Goal: Task Accomplishment & Management: Complete application form

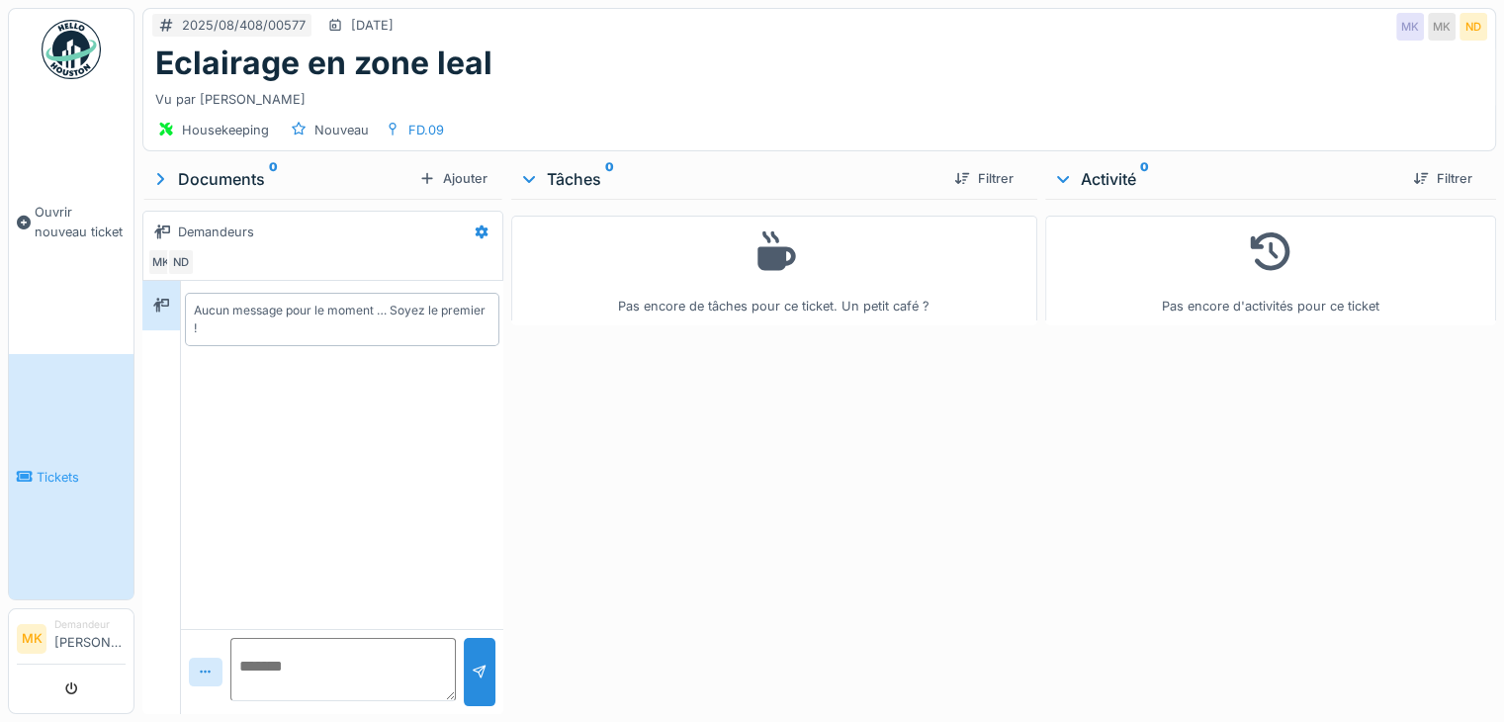
click at [70, 432] on link "Tickets" at bounding box center [71, 476] width 125 height 245
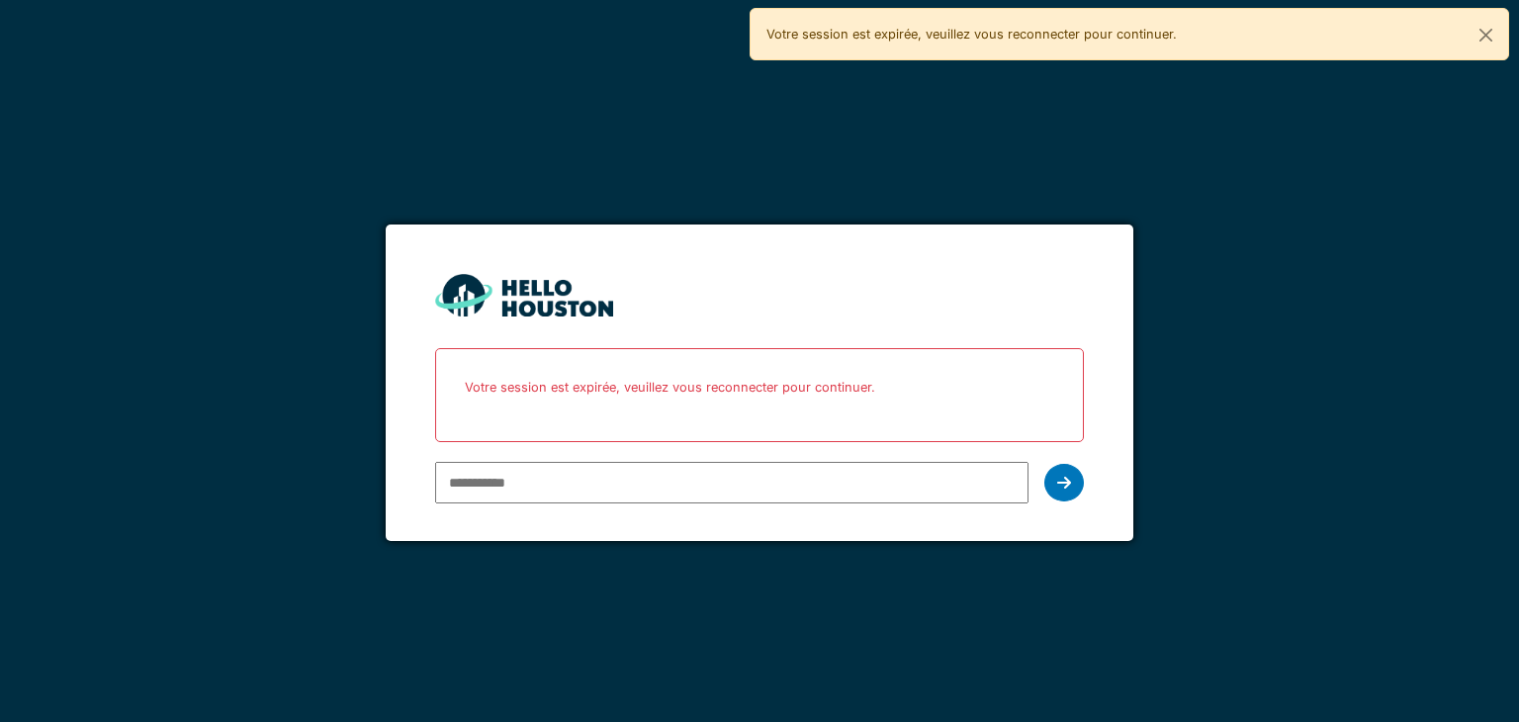
click at [498, 474] on input "email" at bounding box center [731, 483] width 592 height 42
type input "**********"
click at [1050, 482] on div at bounding box center [1064, 483] width 40 height 38
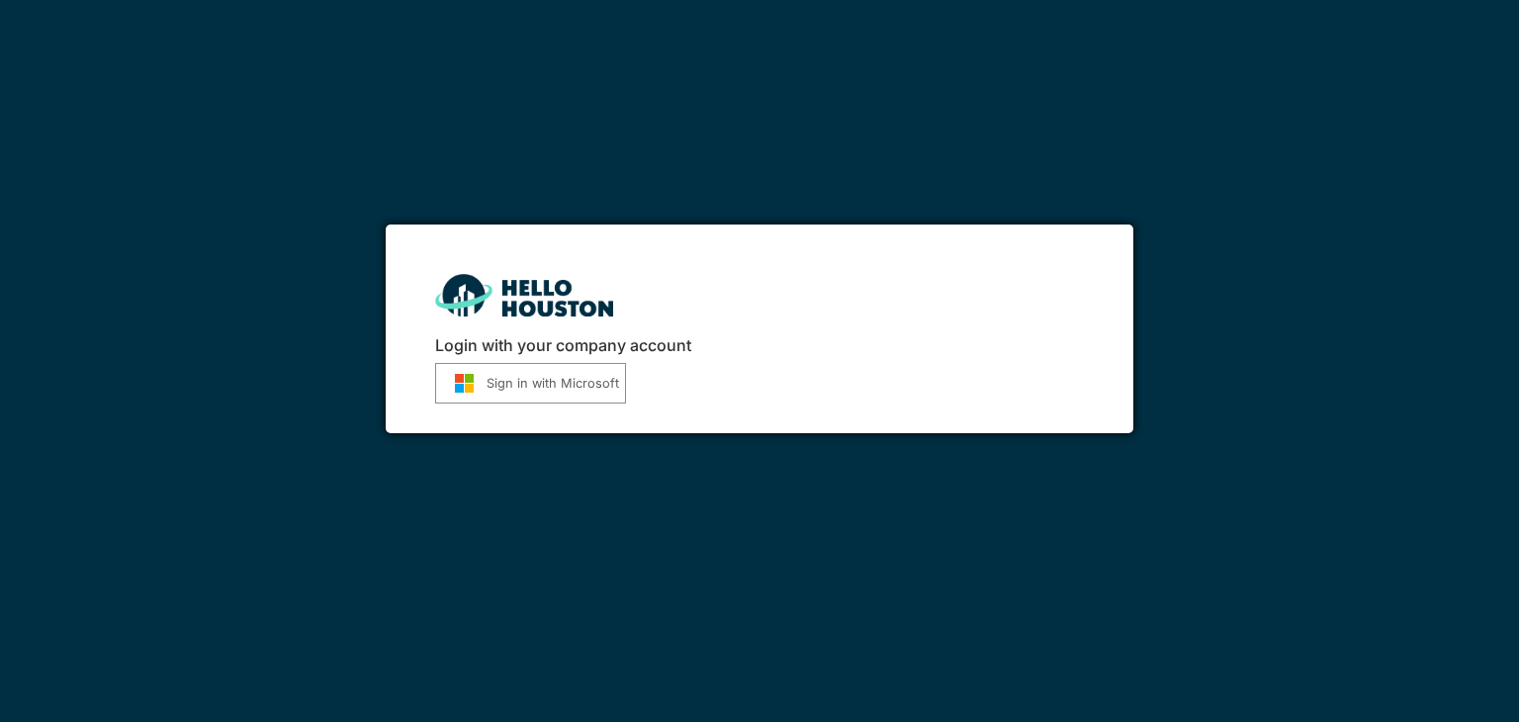
click at [516, 390] on button "Sign in with Microsoft" at bounding box center [530, 383] width 191 height 41
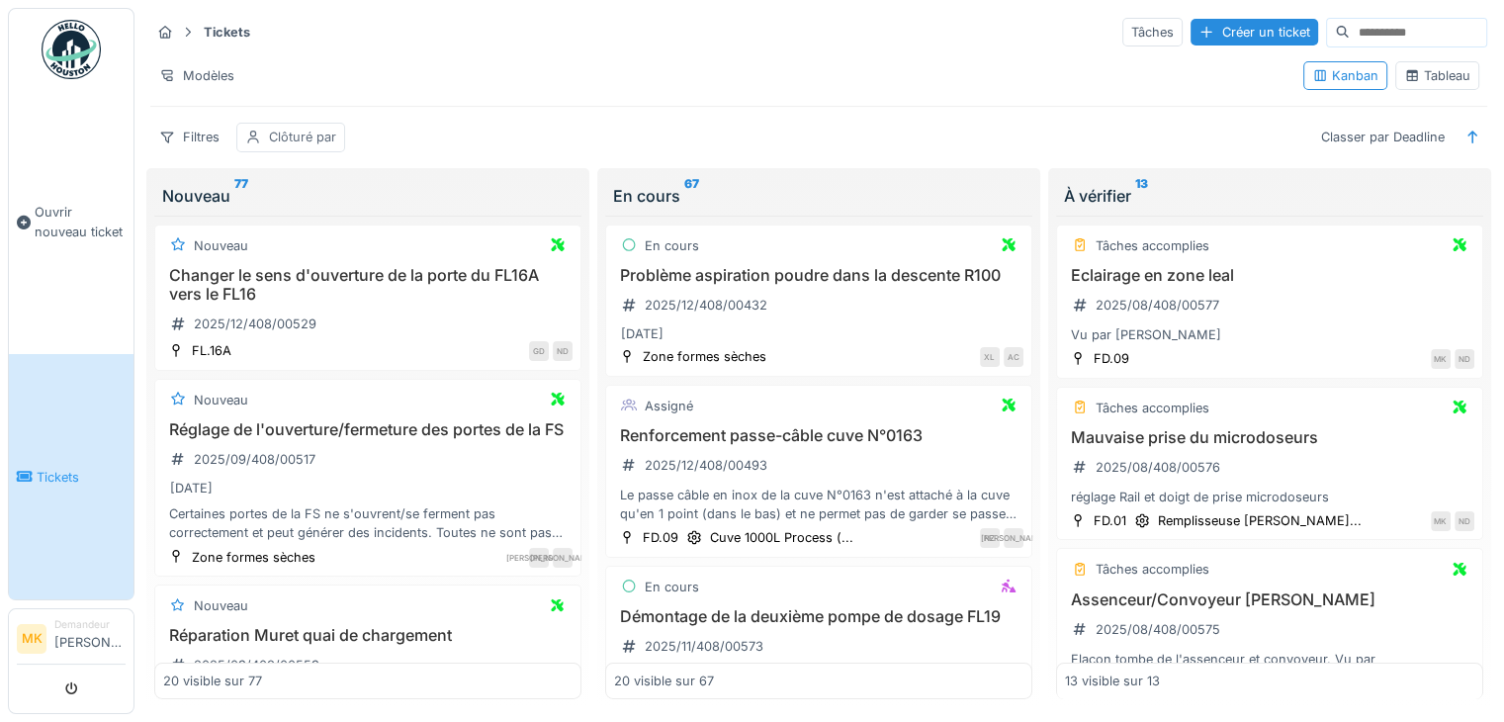
click at [292, 136] on div "Clôturé par" at bounding box center [302, 137] width 67 height 19
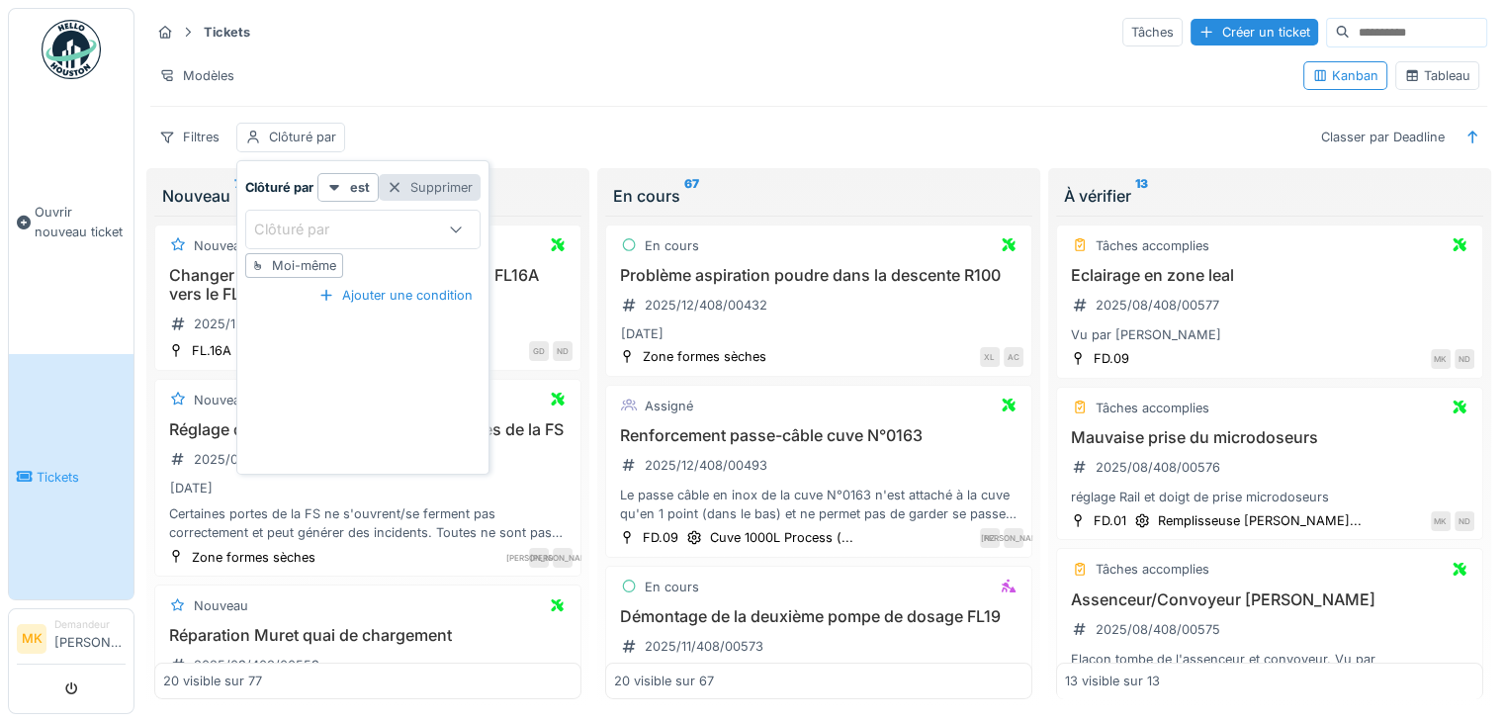
click at [396, 192] on div at bounding box center [395, 187] width 16 height 19
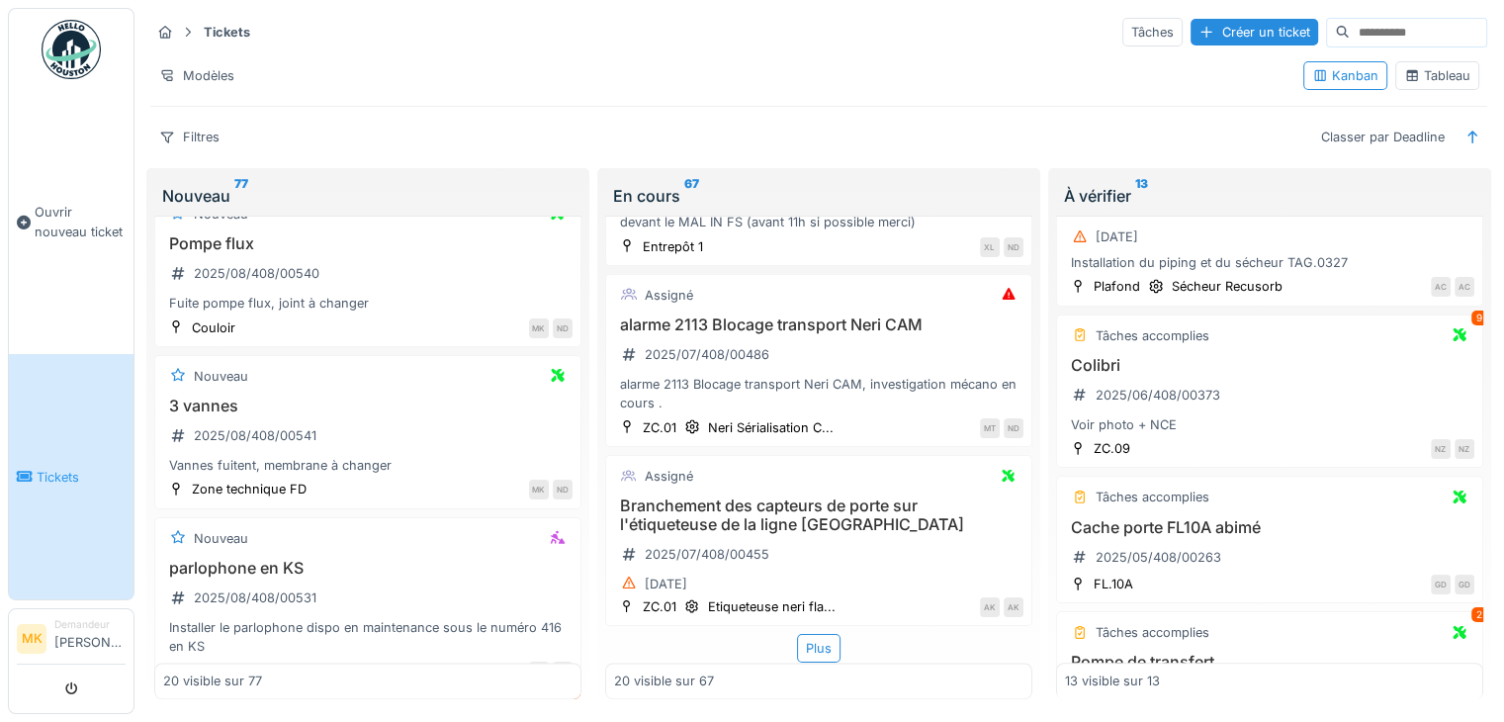
scroll to position [1560, 0]
click at [1083, 351] on h3 "Colibri" at bounding box center [1269, 360] width 409 height 19
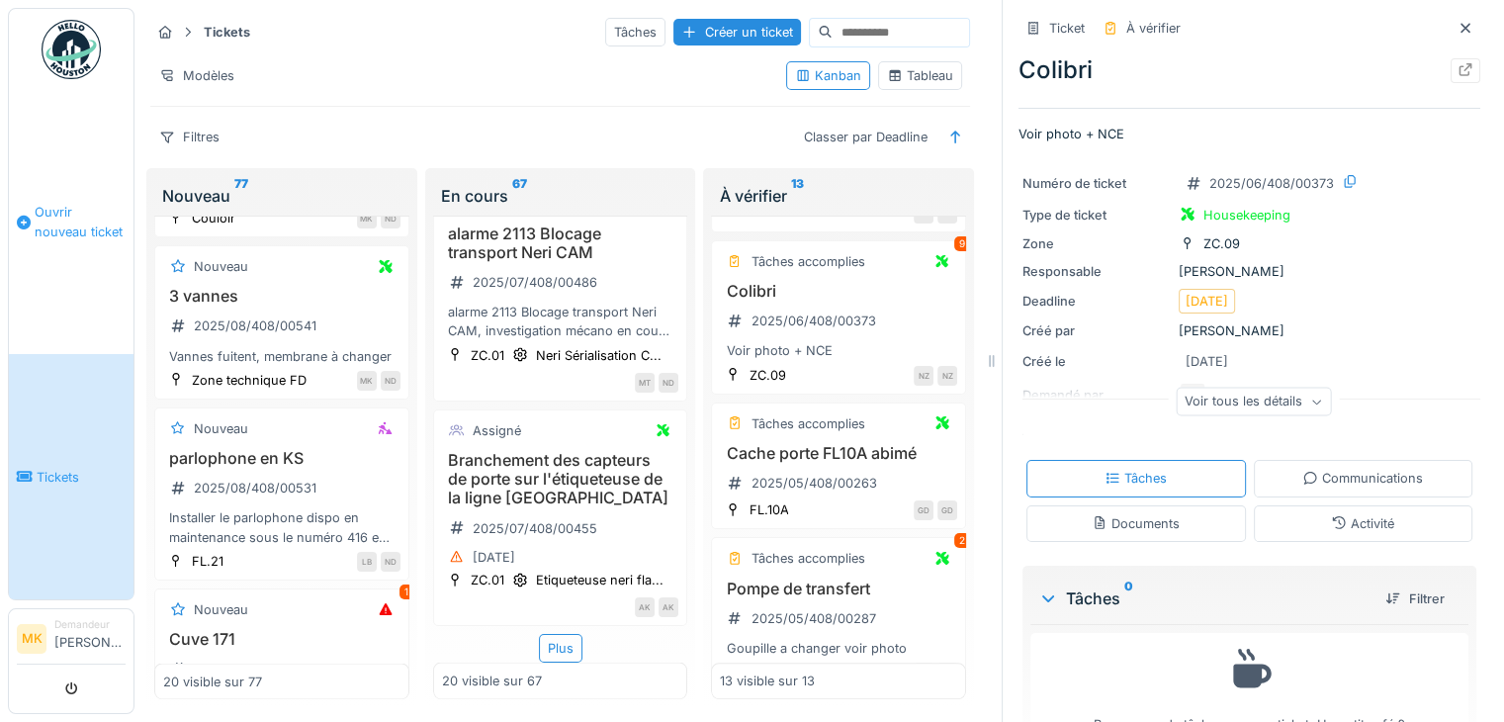
click at [48, 230] on span "Ouvrir nouveau ticket" at bounding box center [80, 222] width 91 height 38
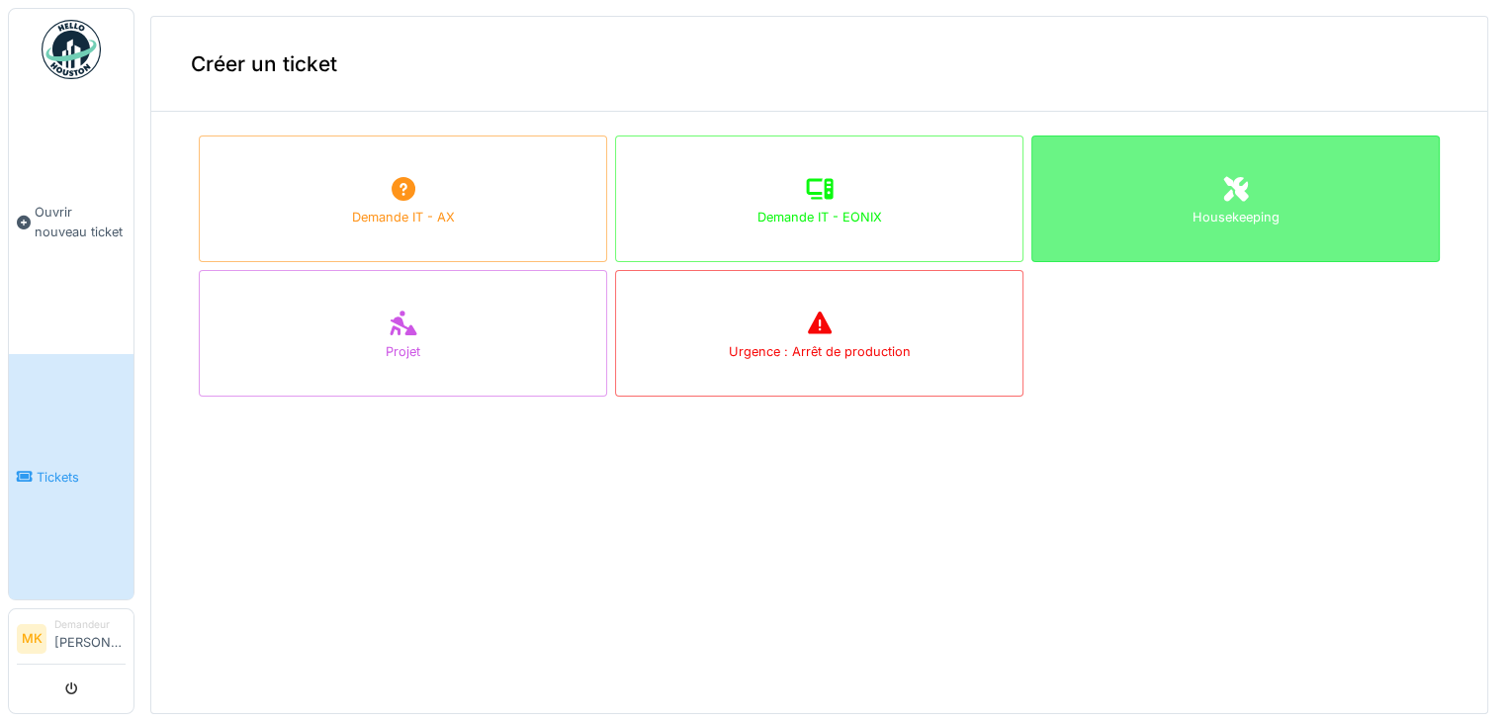
click at [1240, 224] on div "Housekeeping" at bounding box center [1236, 217] width 87 height 19
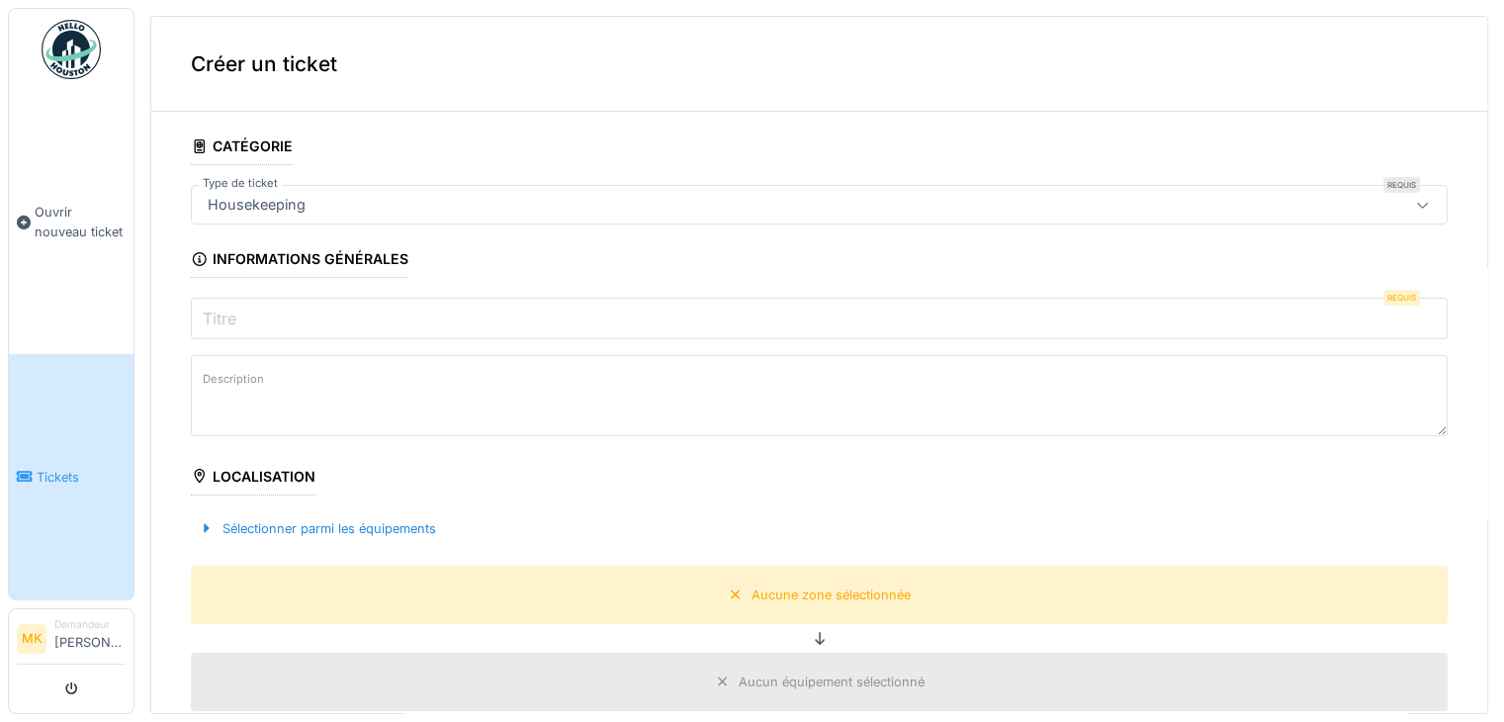
click at [350, 323] on input "Titre" at bounding box center [819, 319] width 1257 height 42
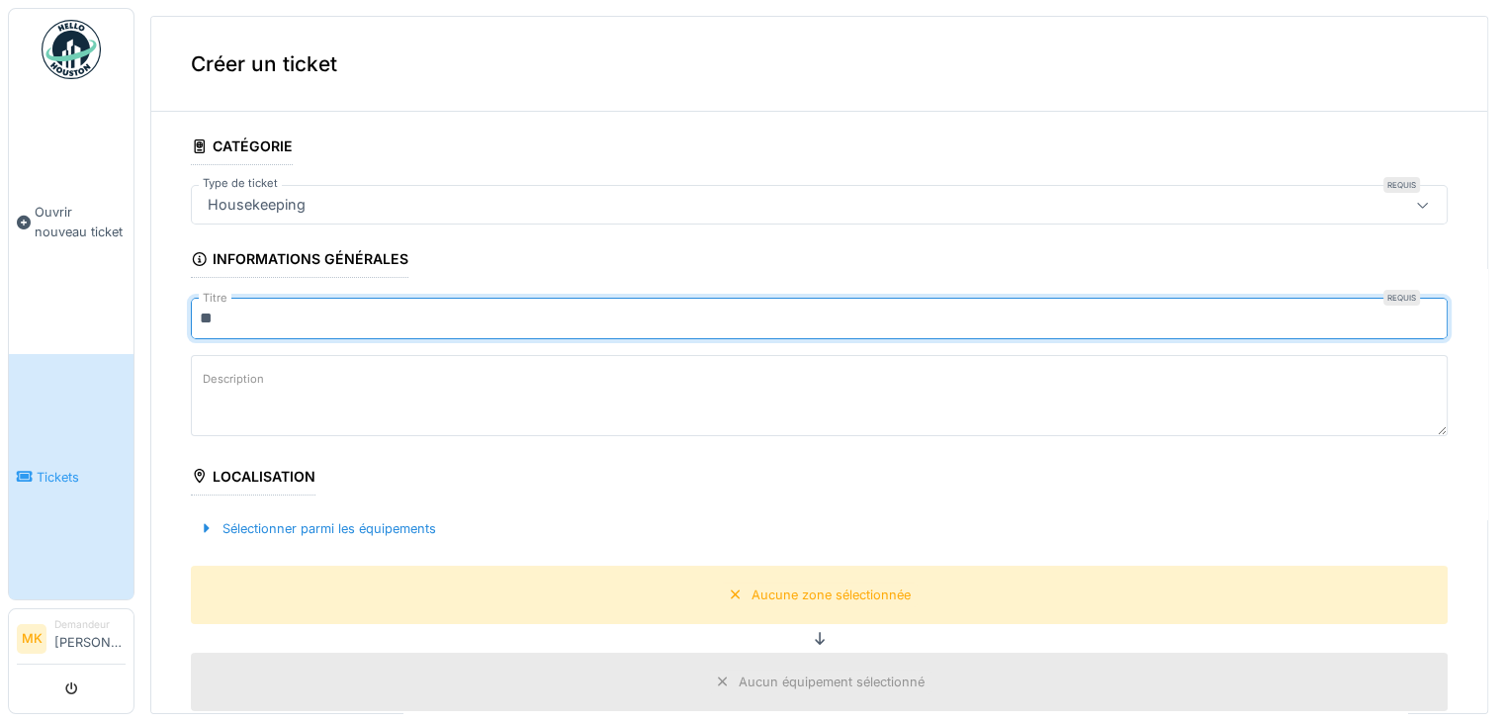
type input "*"
type input "**********"
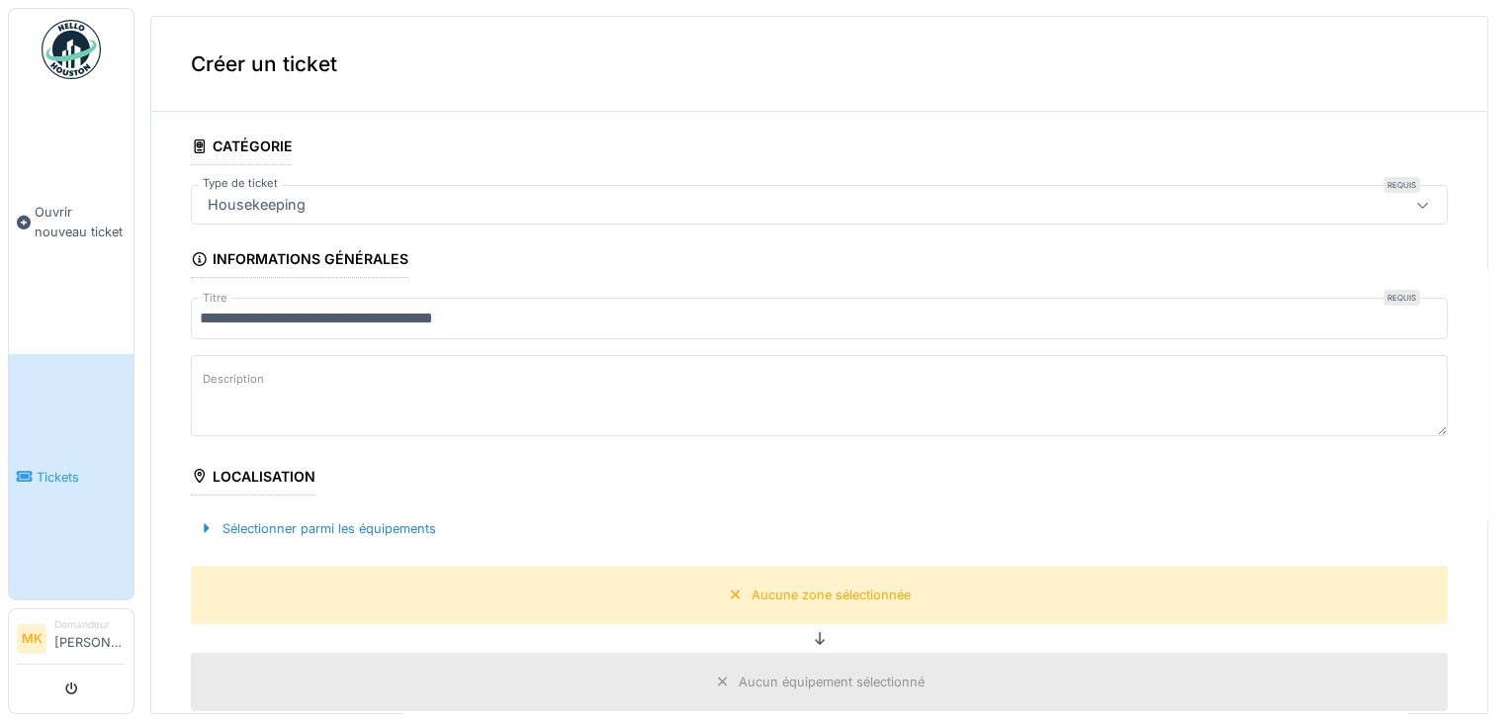
click at [253, 380] on label "Description" at bounding box center [233, 379] width 69 height 25
click at [253, 380] on textarea "Description" at bounding box center [819, 395] width 1257 height 81
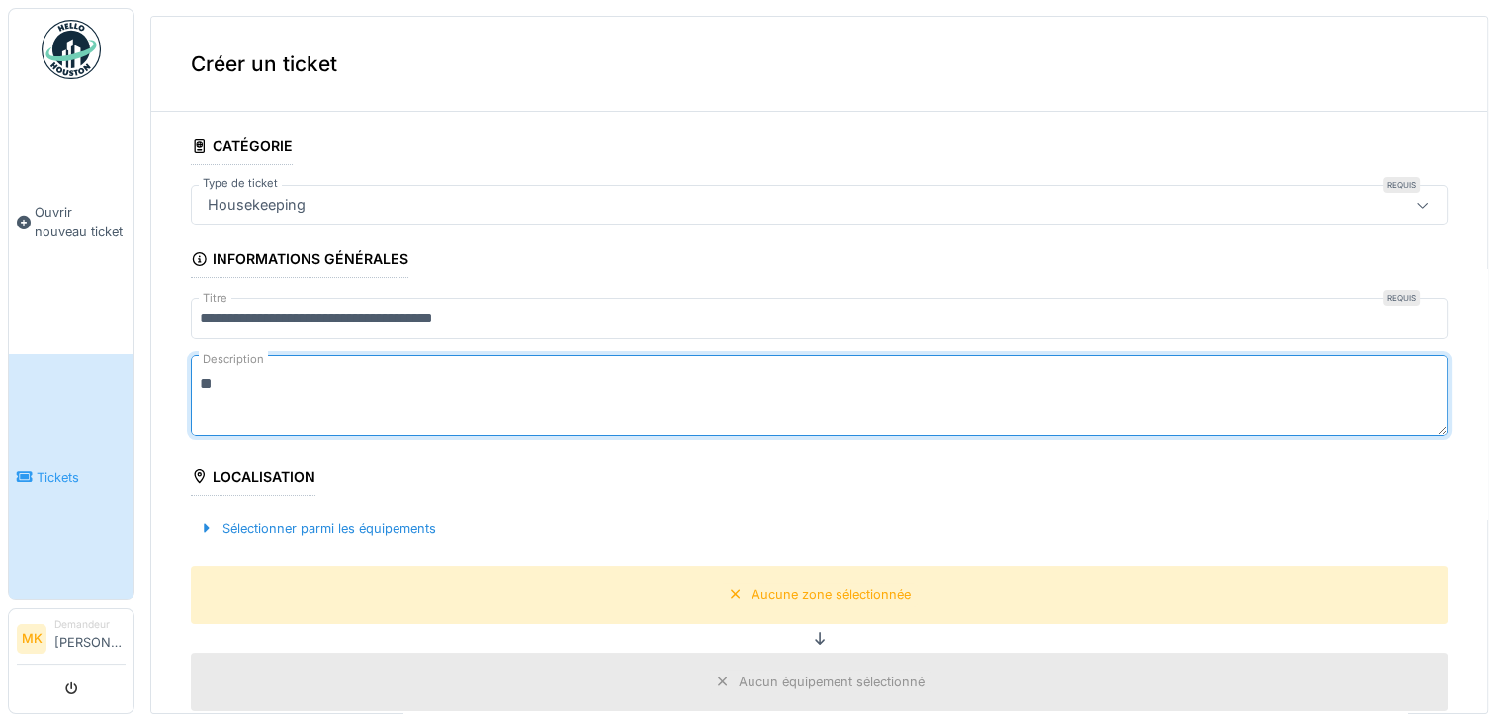
type textarea "*"
type textarea "**********"
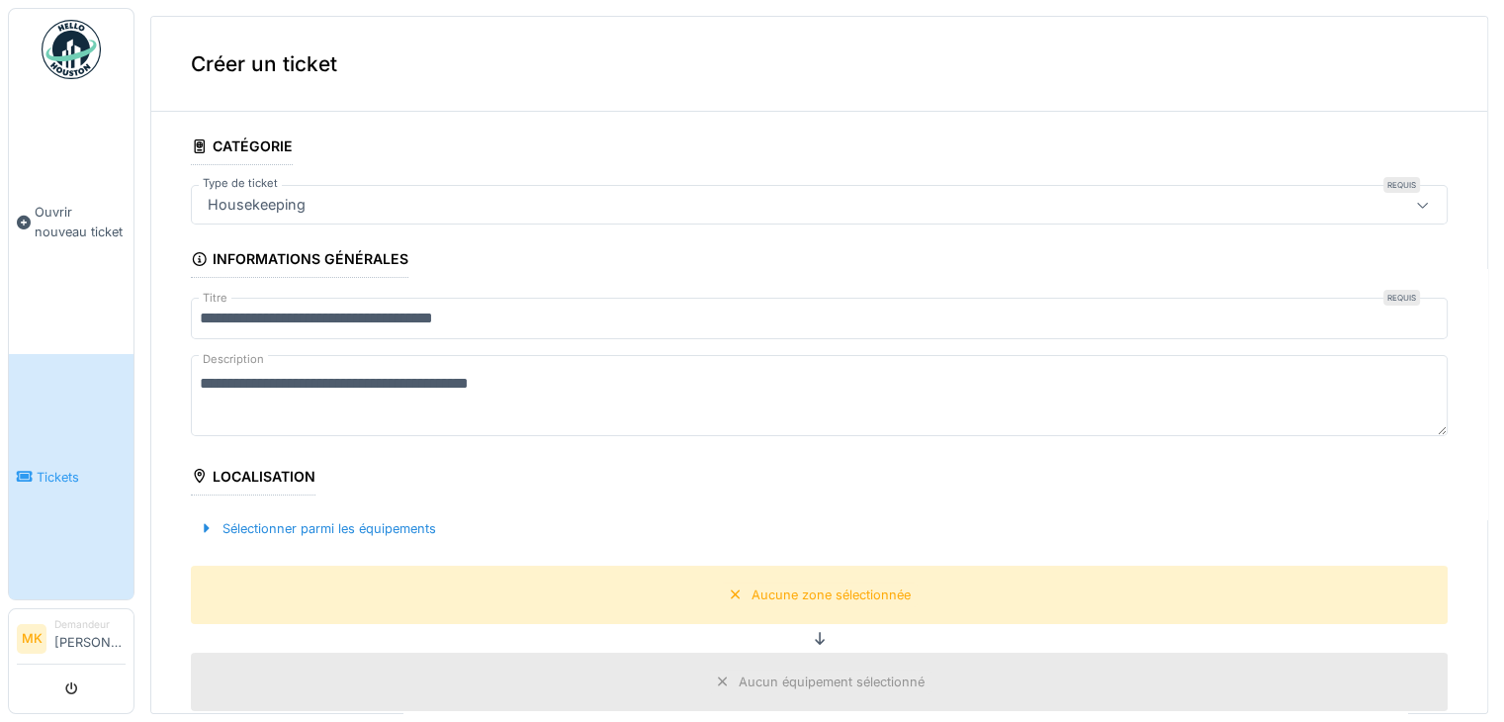
click at [259, 473] on div "Localisation" at bounding box center [253, 479] width 125 height 34
click at [293, 519] on div "Sélectionner parmi les équipements" at bounding box center [317, 528] width 253 height 27
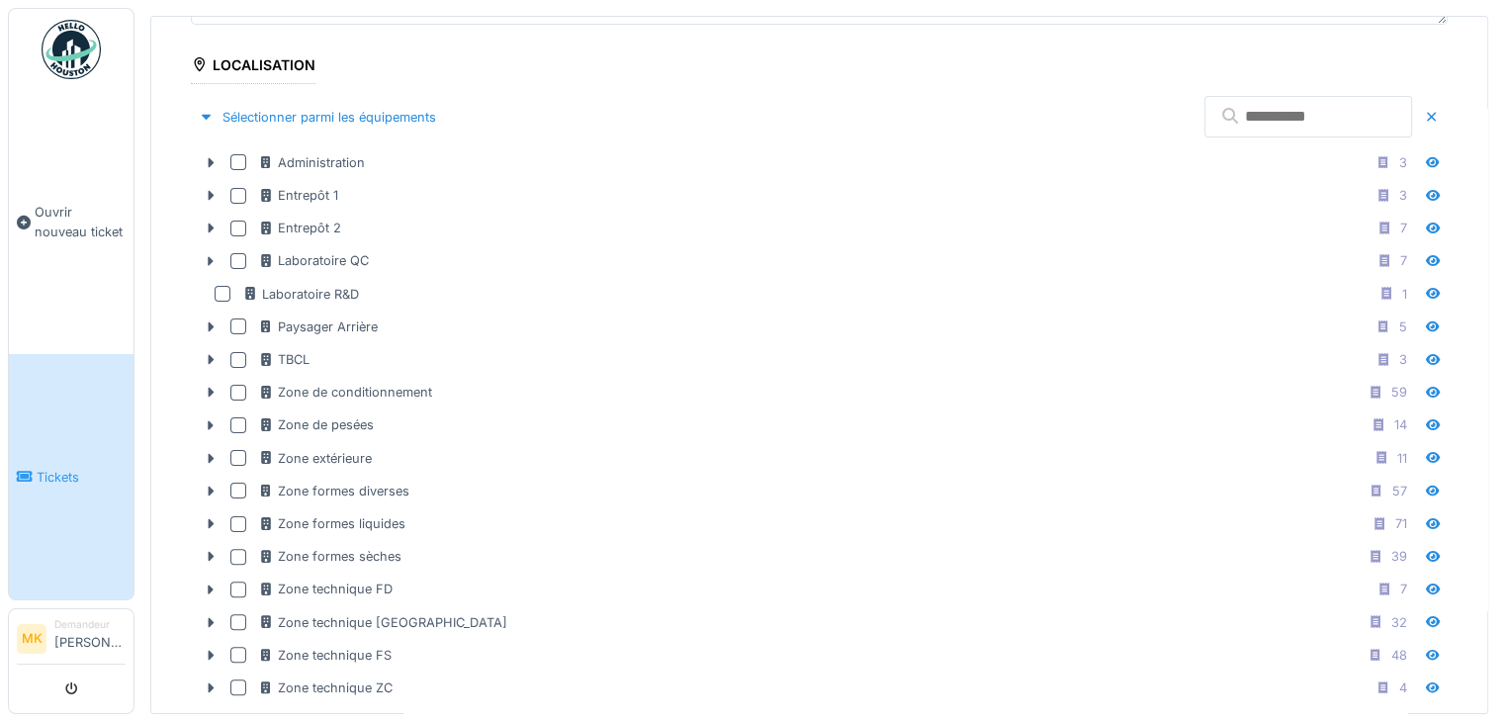
scroll to position [409, 0]
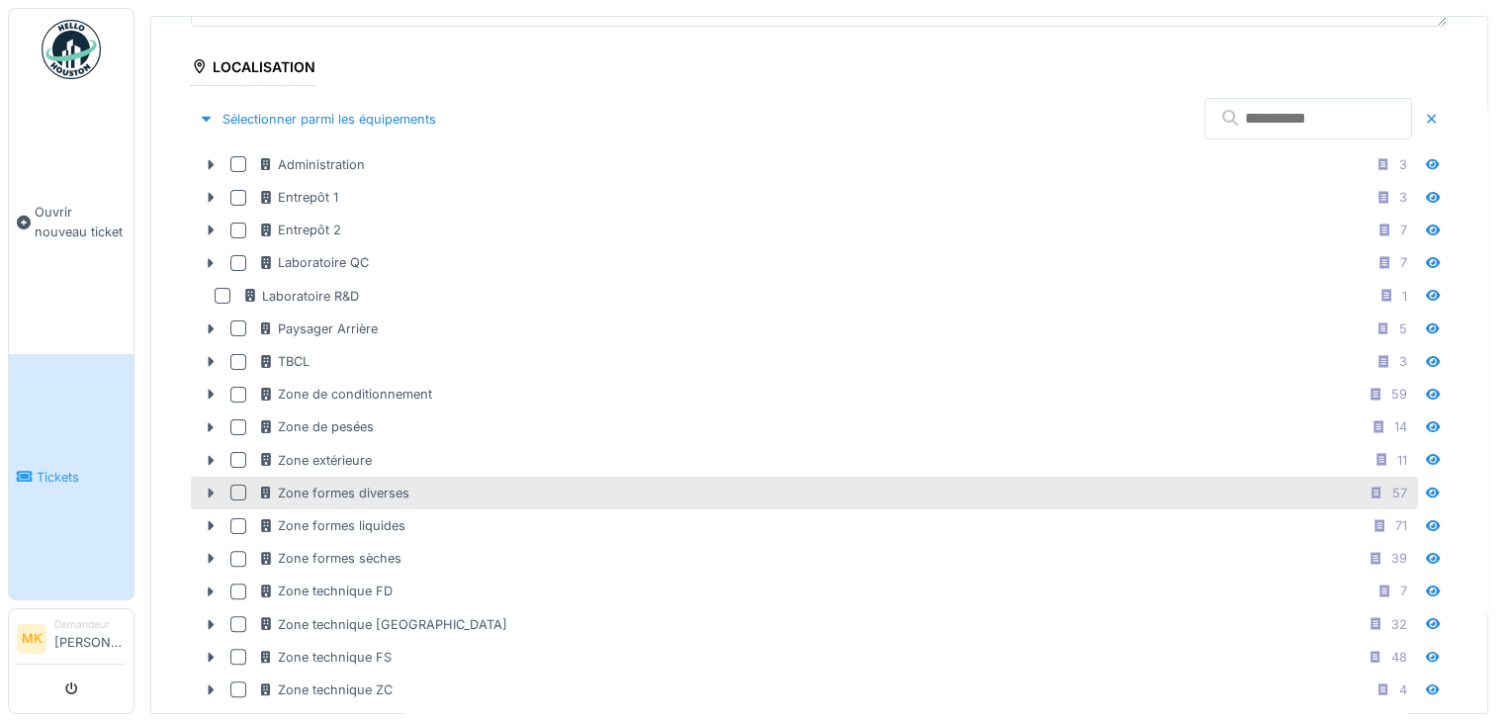
click at [210, 489] on icon at bounding box center [212, 494] width 6 height 10
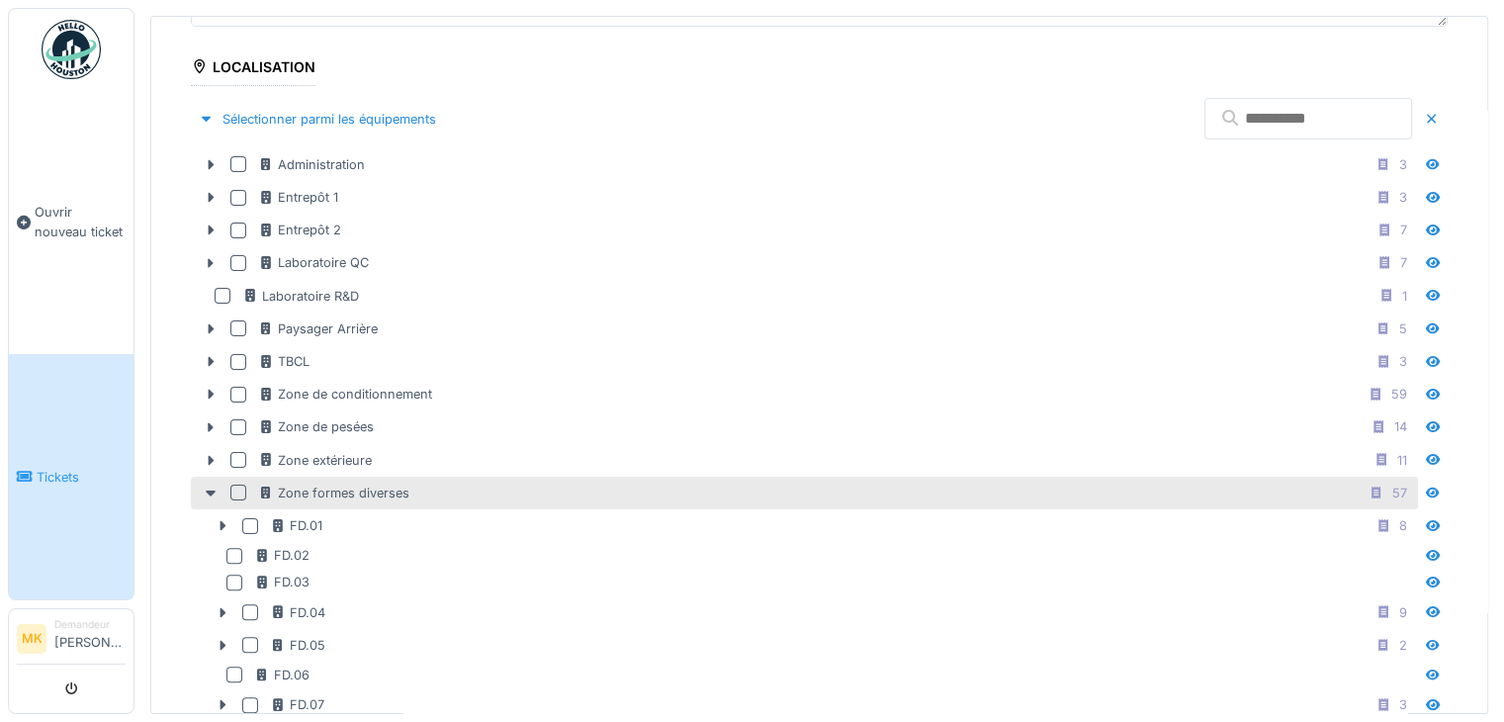
click at [232, 485] on div at bounding box center [238, 493] width 16 height 16
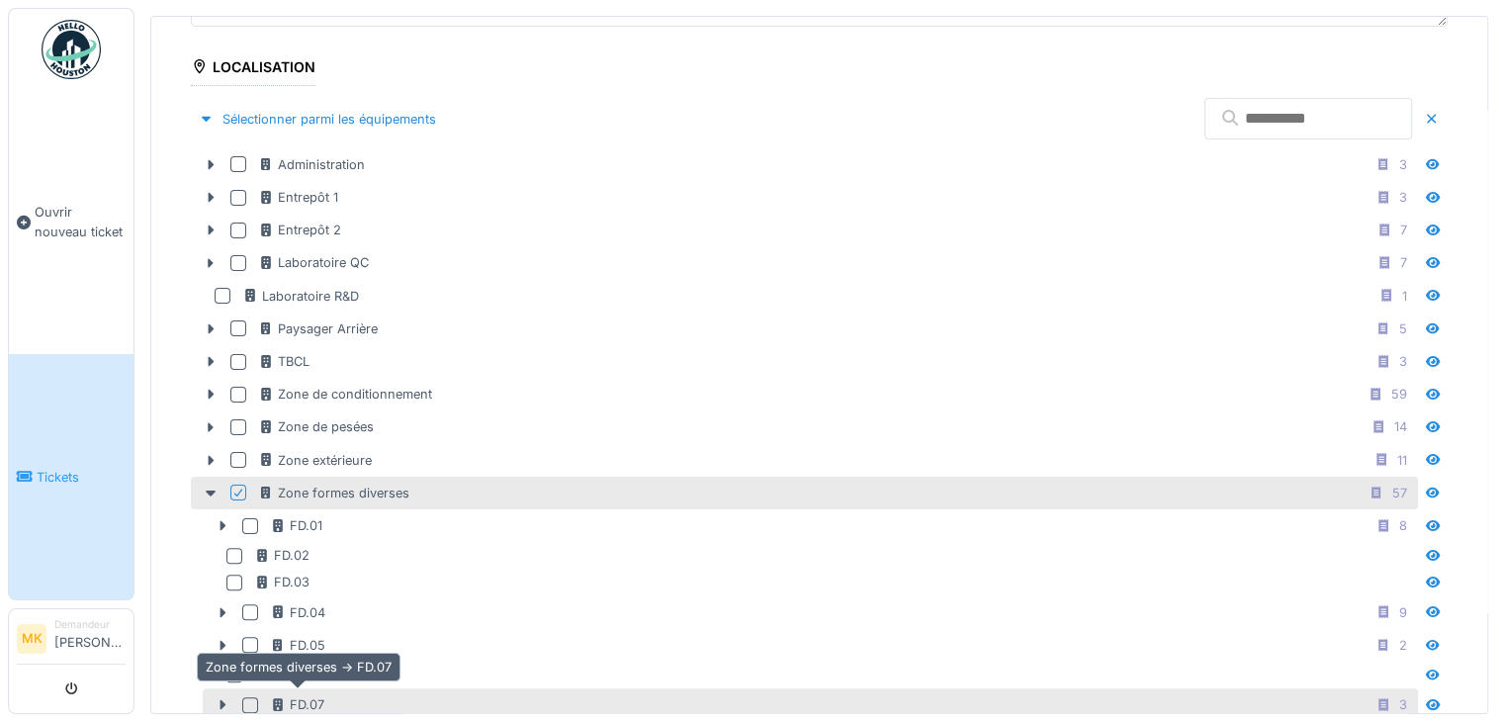
click at [291, 695] on div "FD.07" at bounding box center [297, 704] width 54 height 19
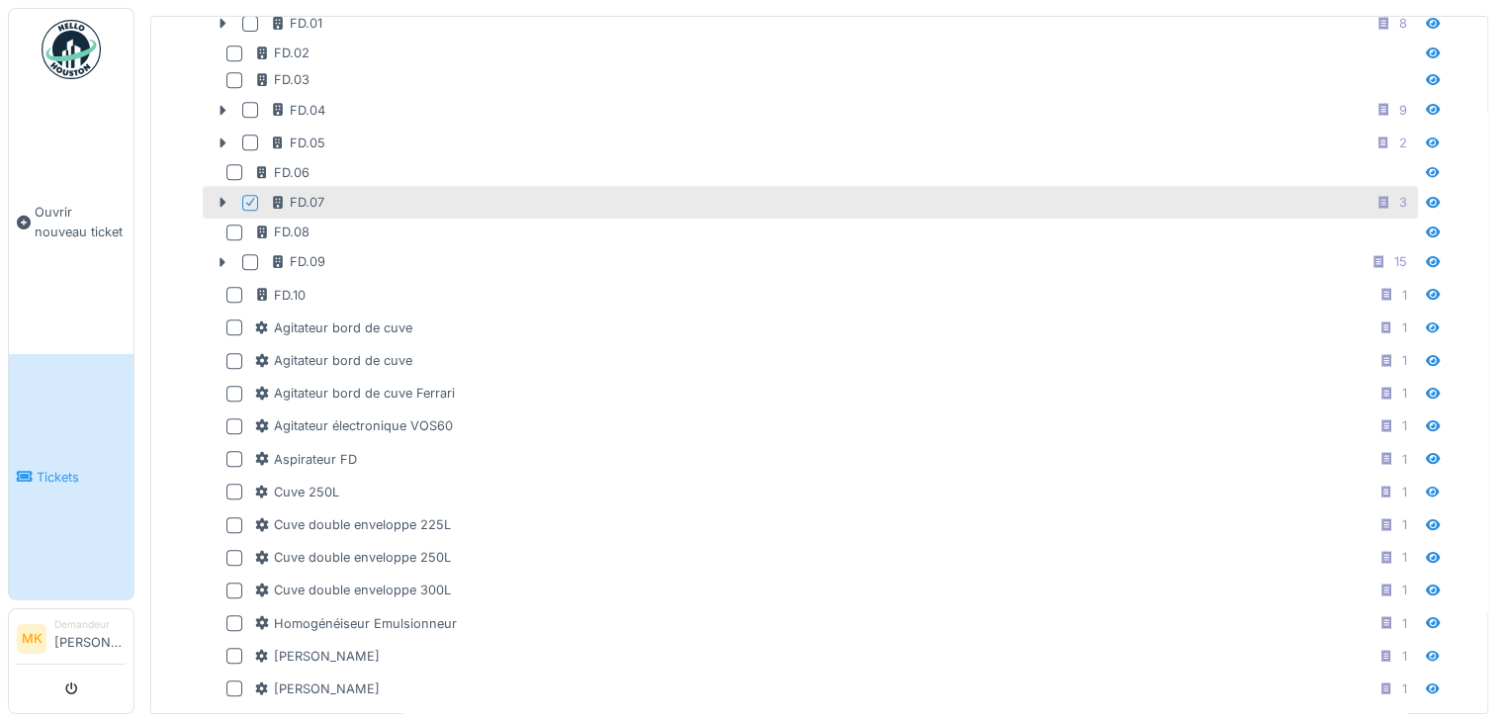
scroll to position [915, 0]
click at [218, 195] on icon at bounding box center [223, 199] width 16 height 13
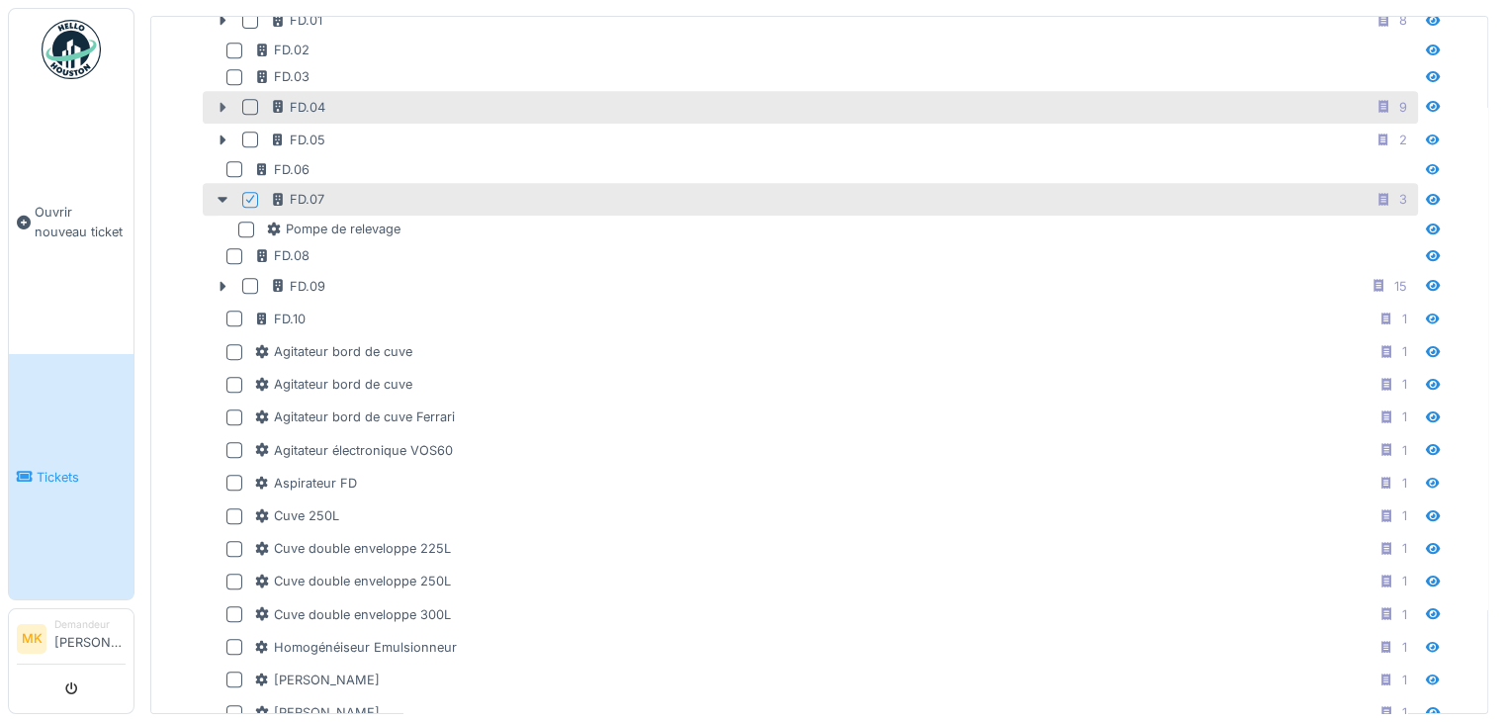
click at [217, 101] on icon at bounding box center [223, 107] width 16 height 13
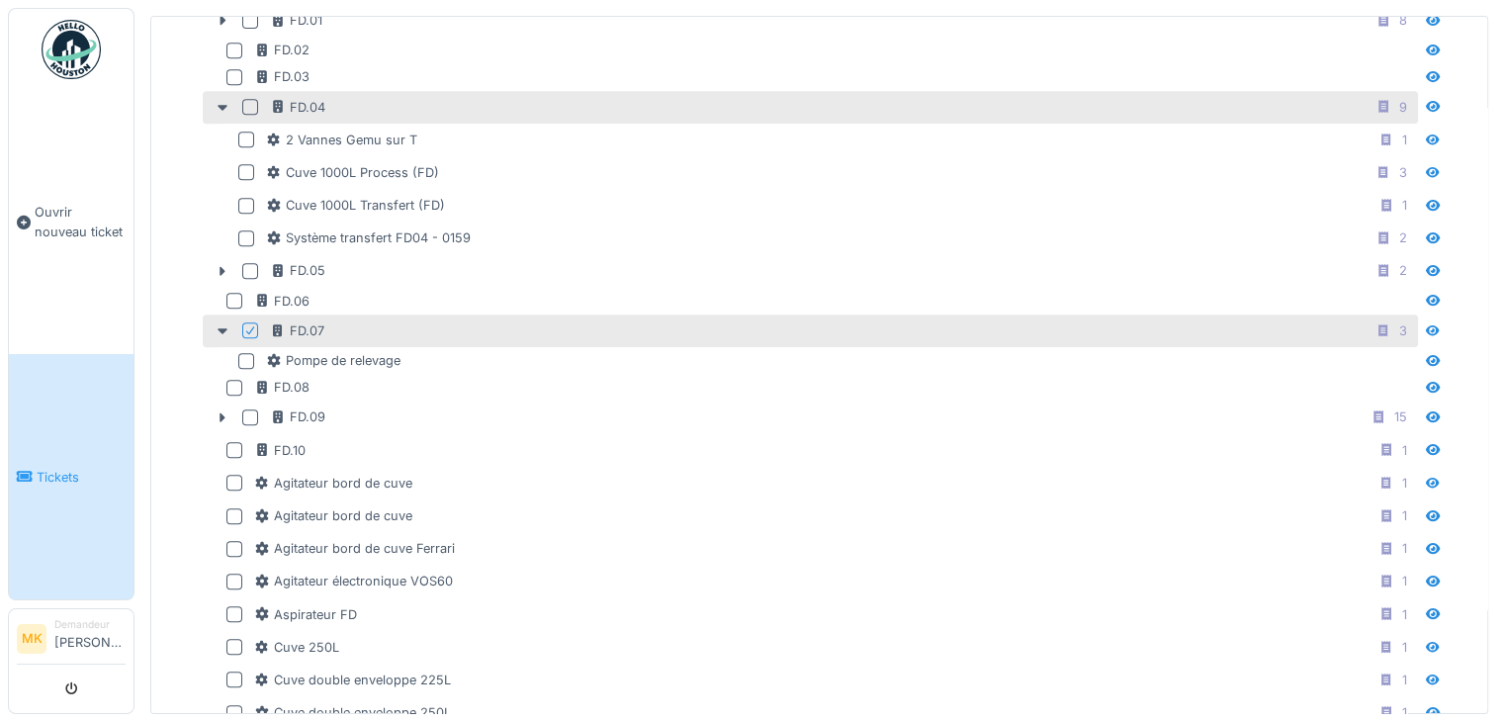
click at [251, 103] on div at bounding box center [250, 107] width 16 height 16
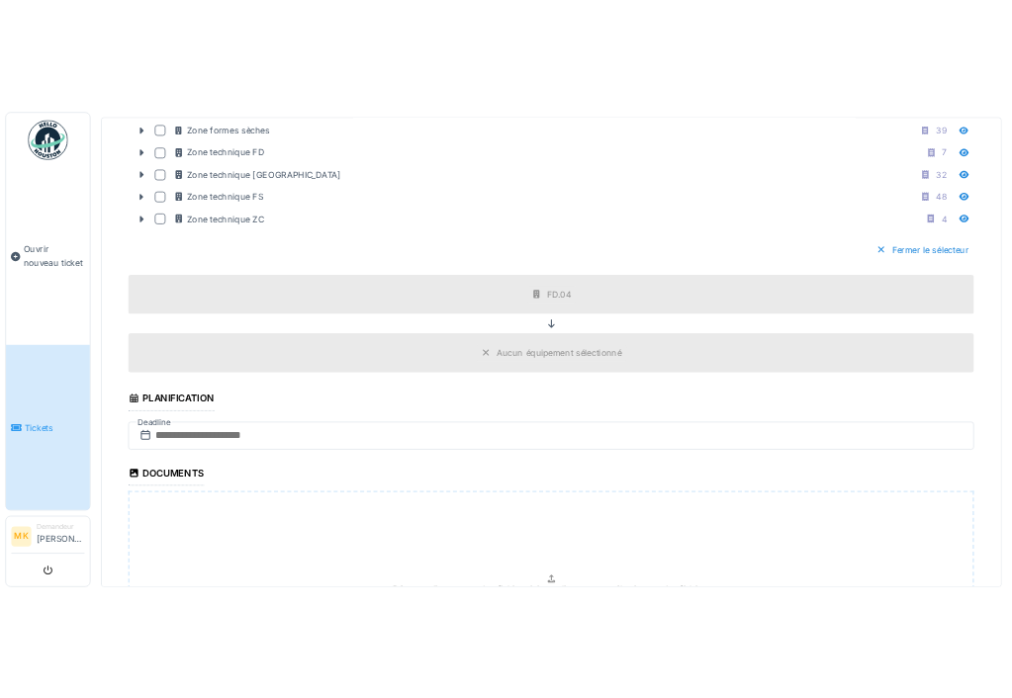
scroll to position [2150, 0]
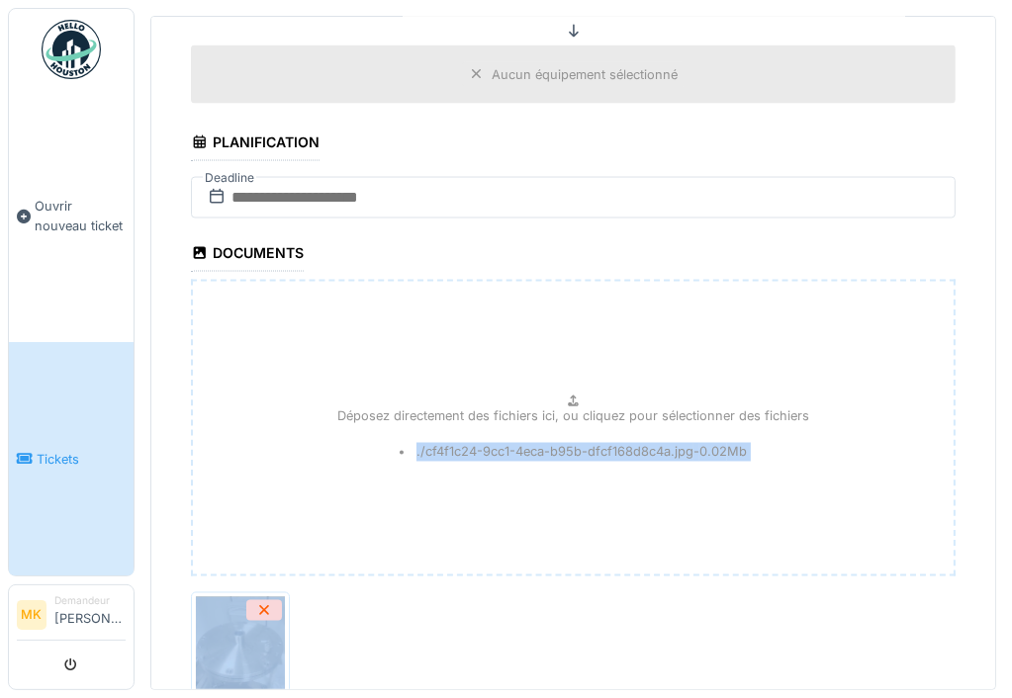
drag, startPoint x: 981, startPoint y: 541, endPoint x: 955, endPoint y: 677, distance: 138.9
click at [955, 677] on div "**********" at bounding box center [572, 345] width 877 height 690
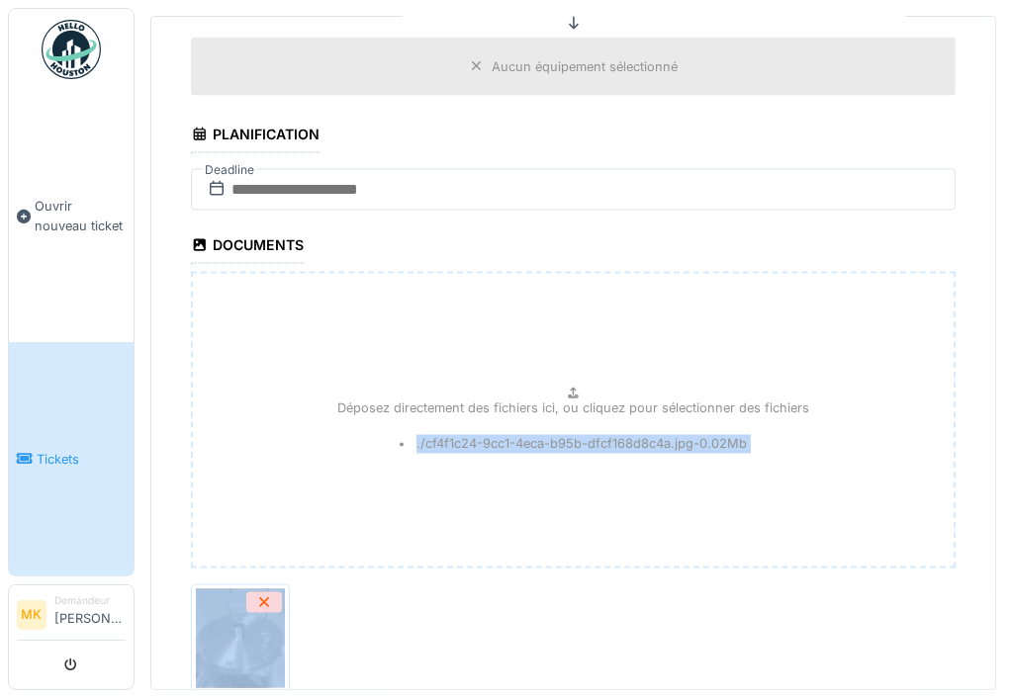
click at [808, 456] on div "Déposez directement des fichiers ici, ou cliquez pour sélectionner des fichiers…" at bounding box center [573, 420] width 764 height 297
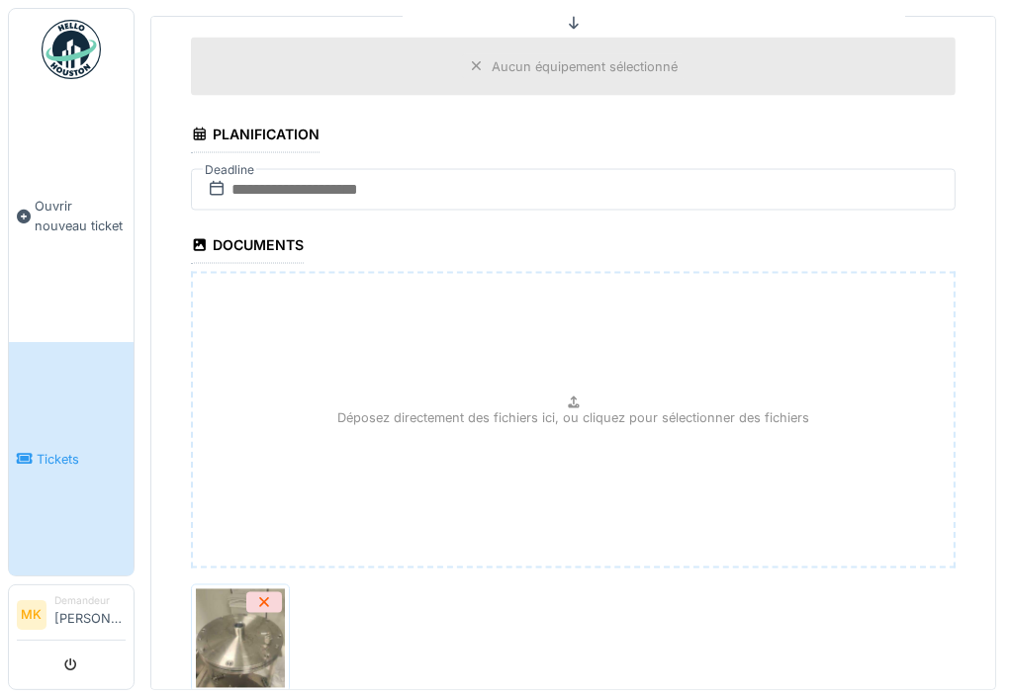
scroll to position [2316, 0]
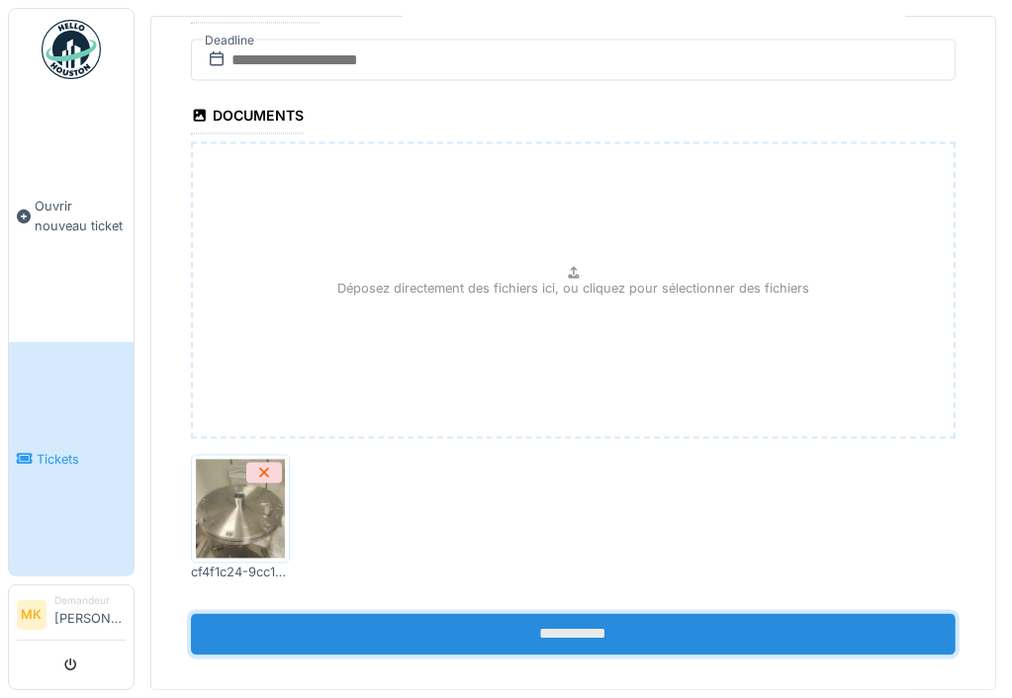
click at [506, 617] on input "**********" at bounding box center [573, 635] width 764 height 42
